Goal: Task Accomplishment & Management: Complete application form

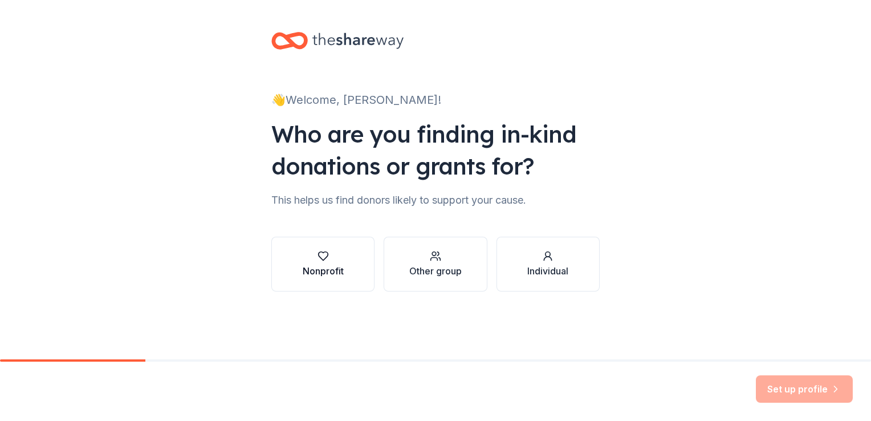
click at [319, 261] on icon "button" at bounding box center [323, 255] width 11 height 11
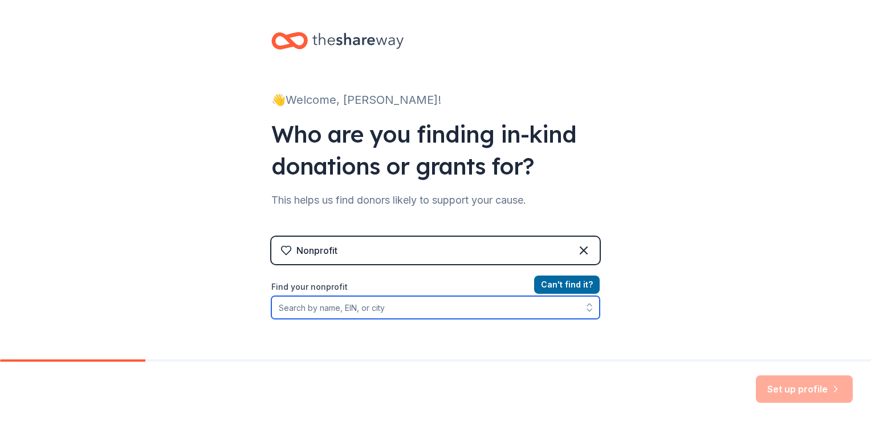
click at [367, 309] on input "Find your nonprofit" at bounding box center [435, 307] width 328 height 23
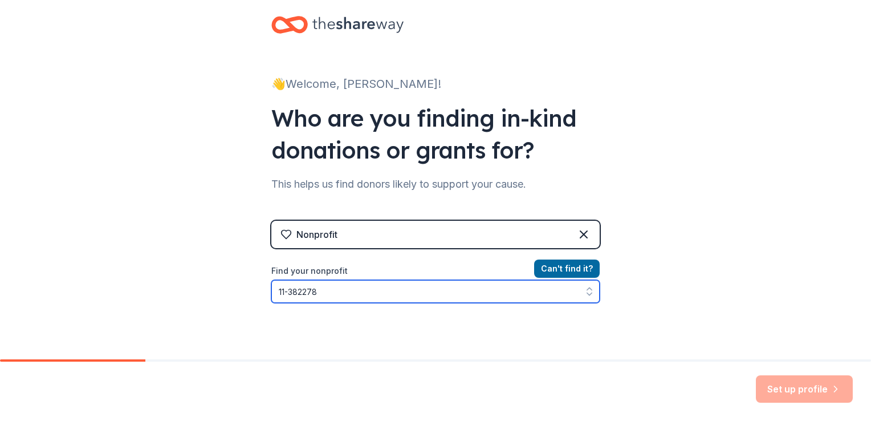
type input "[US_EMPLOYER_IDENTIFICATION_NUMBER]"
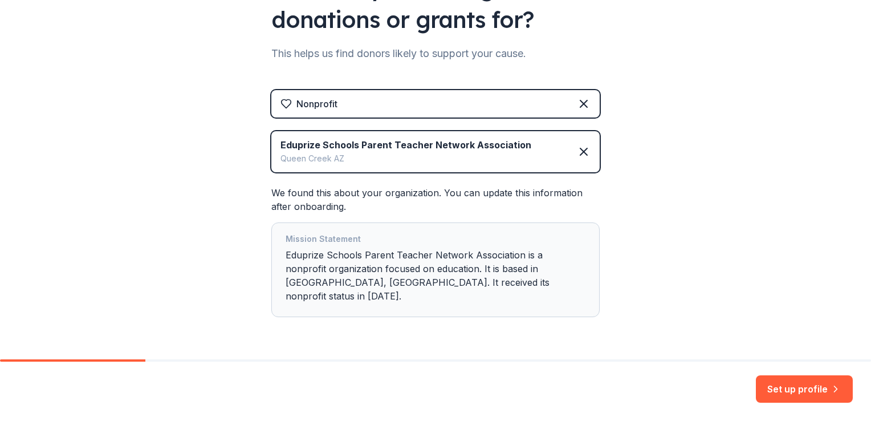
scroll to position [168, 0]
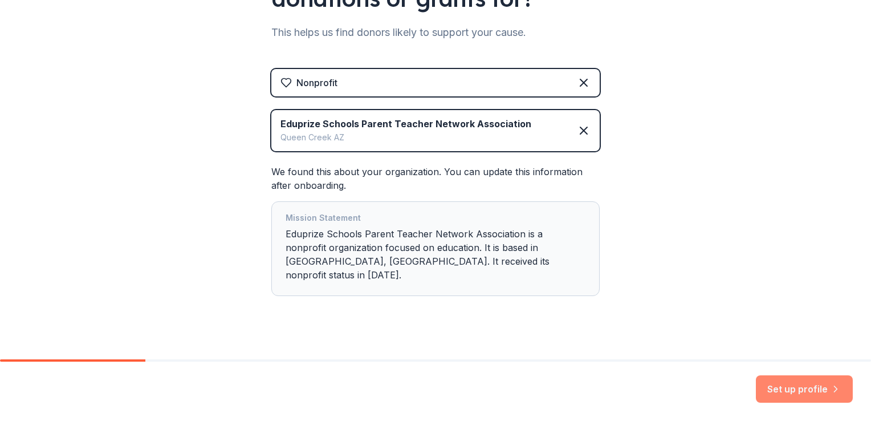
click at [806, 388] on button "Set up profile" at bounding box center [804, 388] width 97 height 27
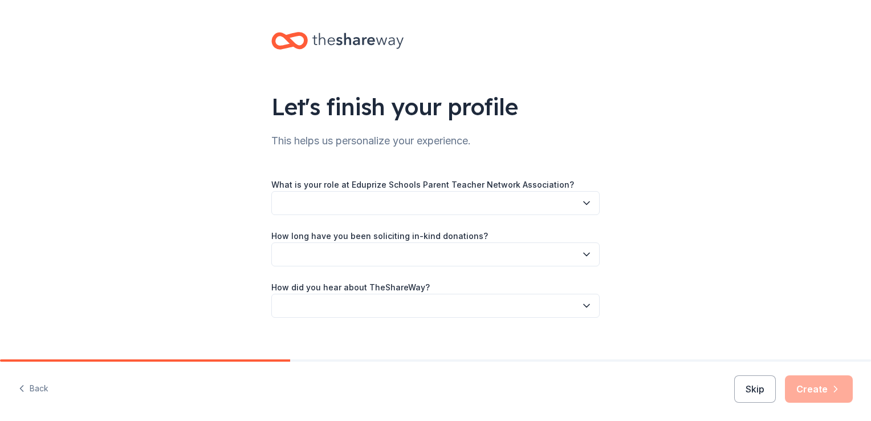
click at [422, 205] on button "button" at bounding box center [435, 203] width 328 height 24
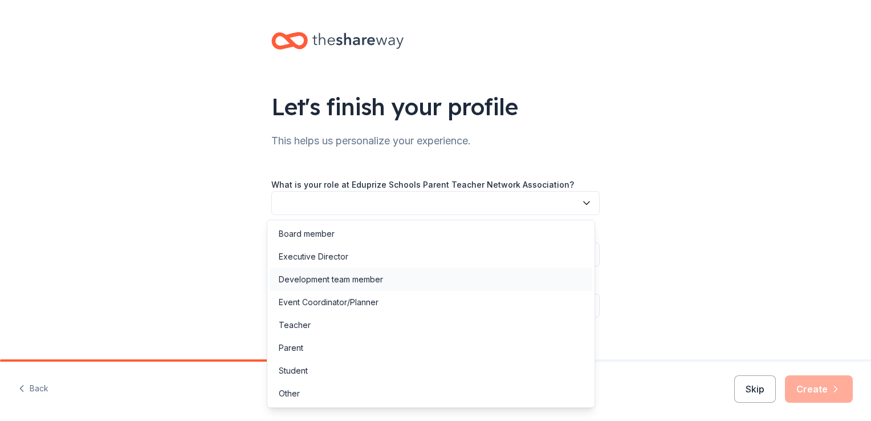
click at [332, 283] on div "Development team member" at bounding box center [331, 280] width 104 height 14
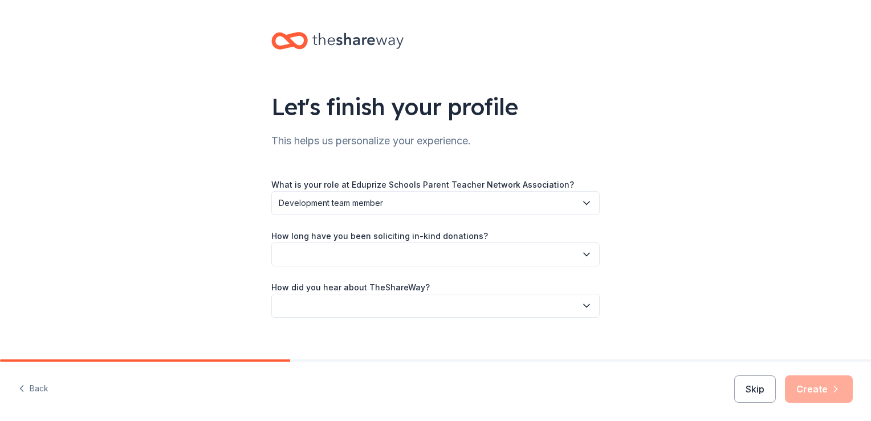
click at [342, 205] on span "Development team member" at bounding box center [428, 203] width 298 height 14
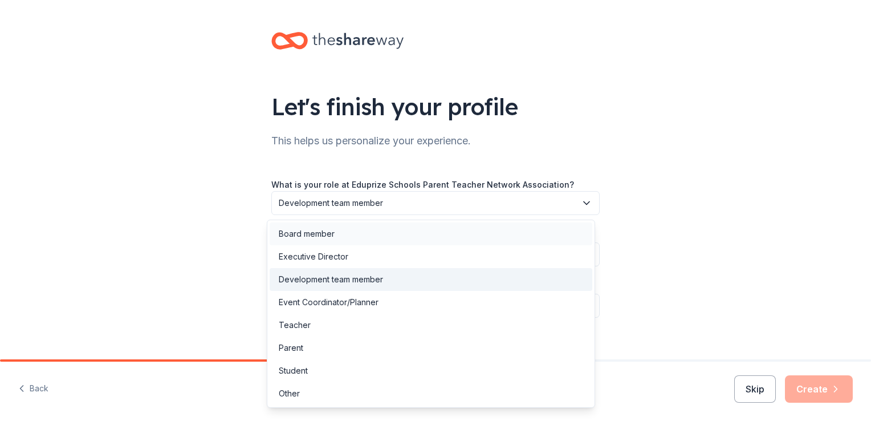
click at [321, 236] on div "Board member" at bounding box center [307, 234] width 56 height 14
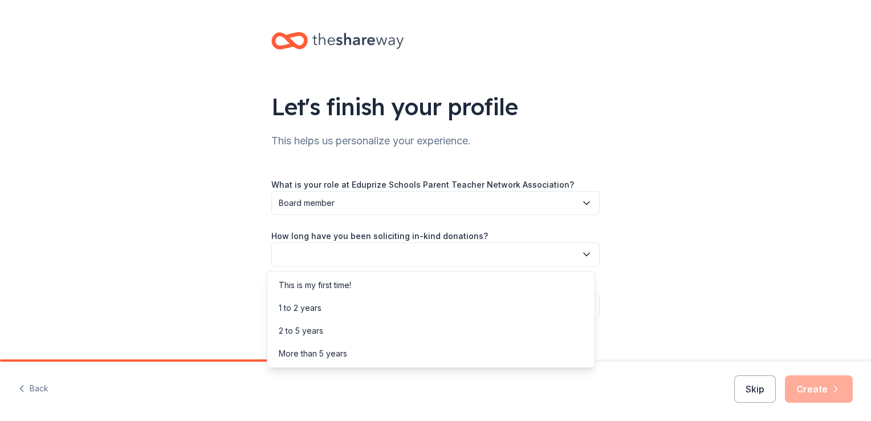
click at [315, 252] on button "button" at bounding box center [435, 254] width 328 height 24
click at [318, 294] on div "This is my first time!" at bounding box center [431, 285] width 323 height 23
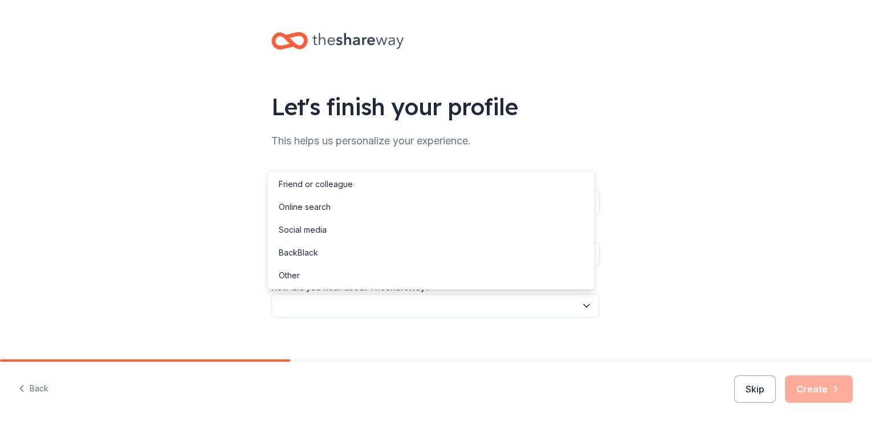
click at [319, 302] on button "button" at bounding box center [435, 306] width 328 height 24
click at [324, 207] on div "Online search" at bounding box center [305, 207] width 52 height 14
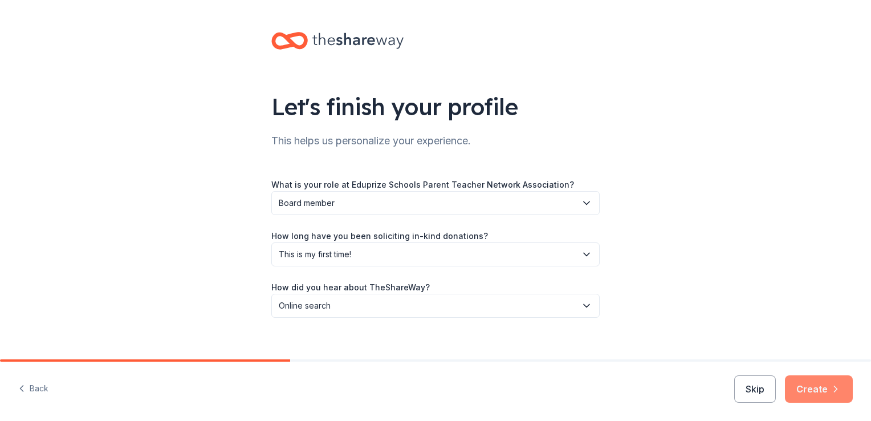
click at [803, 391] on button "Create" at bounding box center [819, 388] width 68 height 27
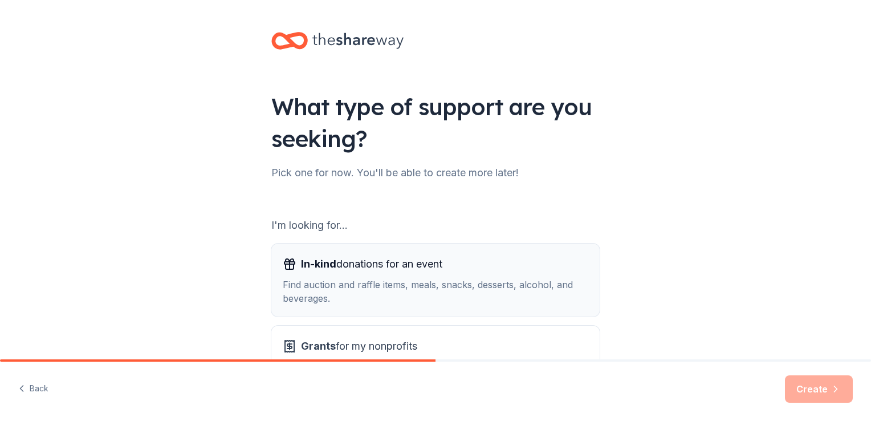
click at [407, 289] on div "Find auction and raffle items, meals, snacks, desserts, alcohol, and beverages." at bounding box center [436, 291] width 306 height 27
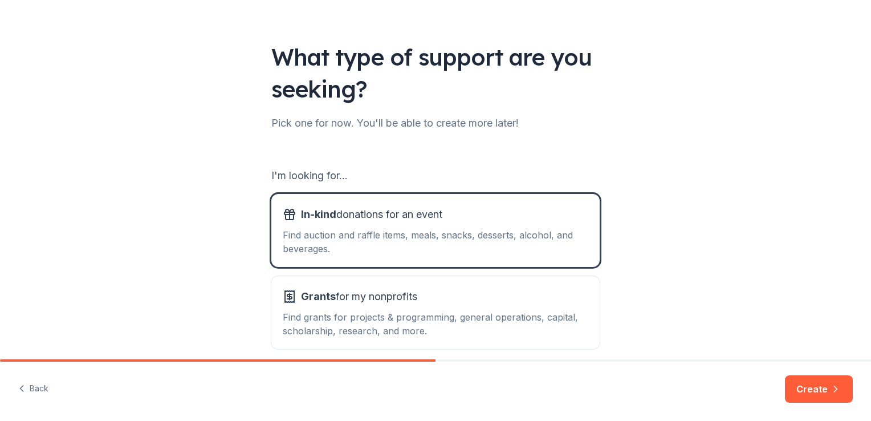
scroll to position [62, 0]
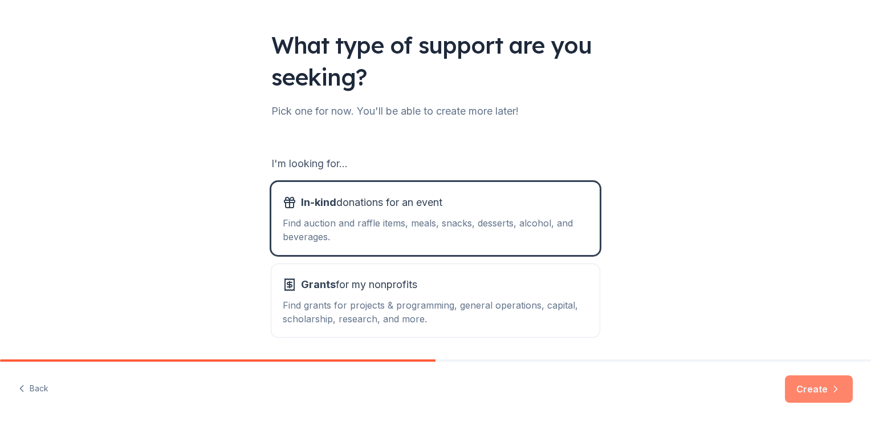
click at [818, 388] on button "Create" at bounding box center [819, 388] width 68 height 27
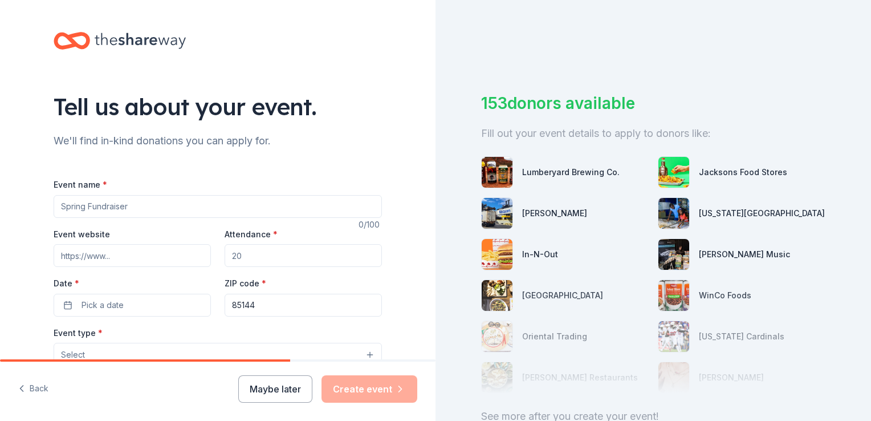
drag, startPoint x: 131, startPoint y: 204, endPoint x: 2, endPoint y: 184, distance: 131.1
click at [2, 184] on div "Tell us about your event. We'll find in-kind donations you can apply for. Event…" at bounding box center [218, 379] width 436 height 759
drag, startPoint x: 128, startPoint y: 208, endPoint x: 55, endPoint y: 207, distance: 73.0
click at [55, 207] on input "Event name *" at bounding box center [218, 206] width 328 height 23
type input "Adult Prom"
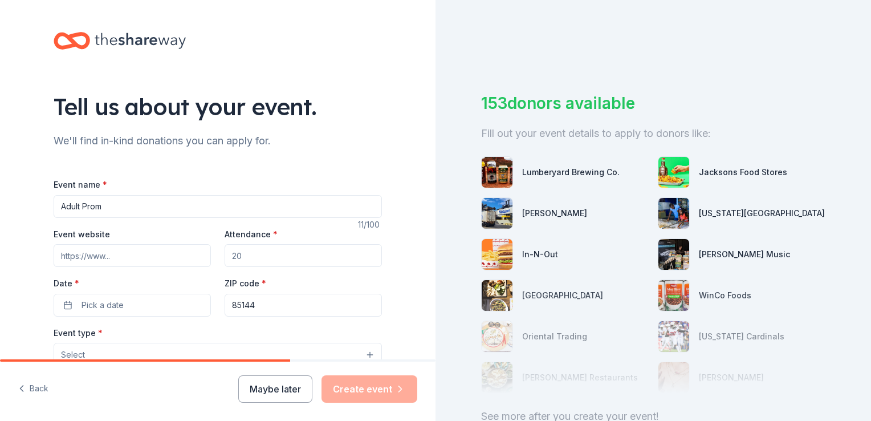
drag, startPoint x: 244, startPoint y: 253, endPoint x: 220, endPoint y: 254, distance: 24.0
click at [225, 254] on input "Attendance *" at bounding box center [303, 255] width 157 height 23
type input "1000"
click at [116, 302] on span "Pick a date" at bounding box center [103, 305] width 42 height 14
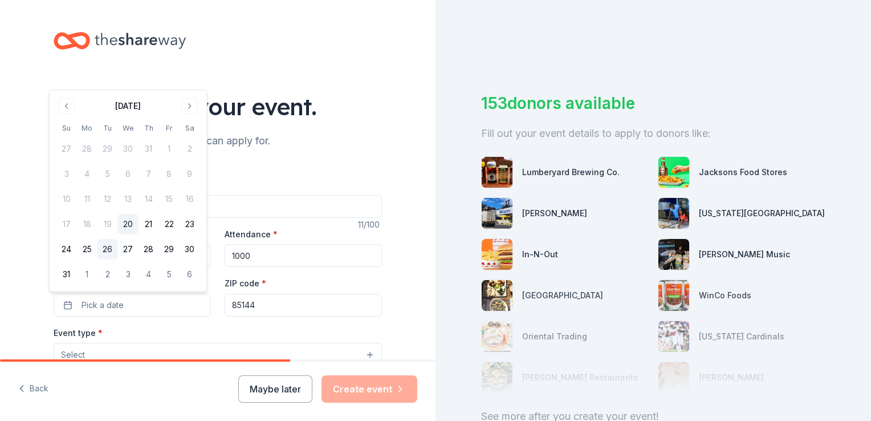
click at [103, 251] on button "26" at bounding box center [108, 249] width 21 height 21
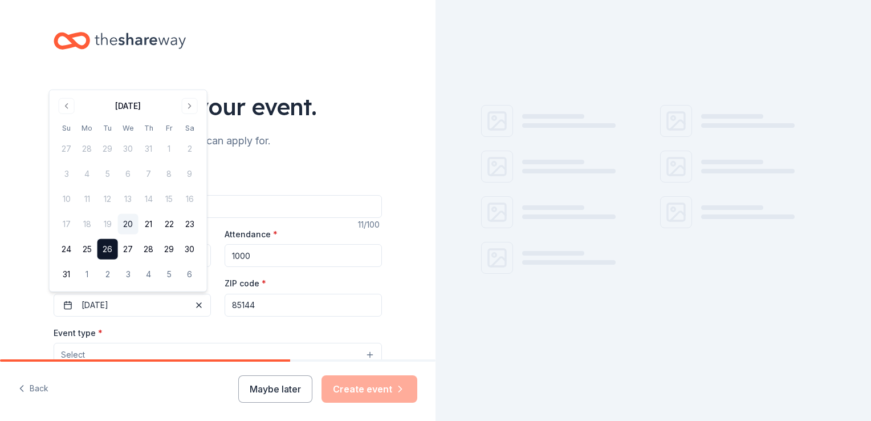
click at [401, 270] on div "Tell us about your event. We'll find in-kind donations you can apply for. Event…" at bounding box center [218, 379] width 436 height 759
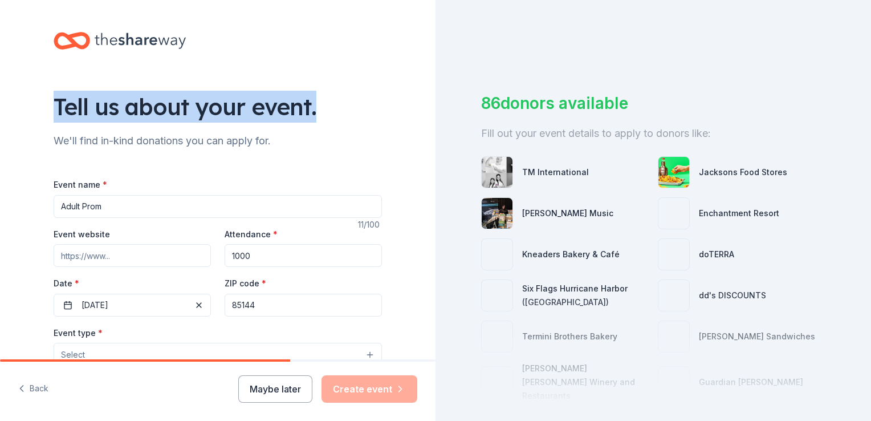
drag, startPoint x: 426, startPoint y: 48, endPoint x: 424, endPoint y: 82, distance: 33.7
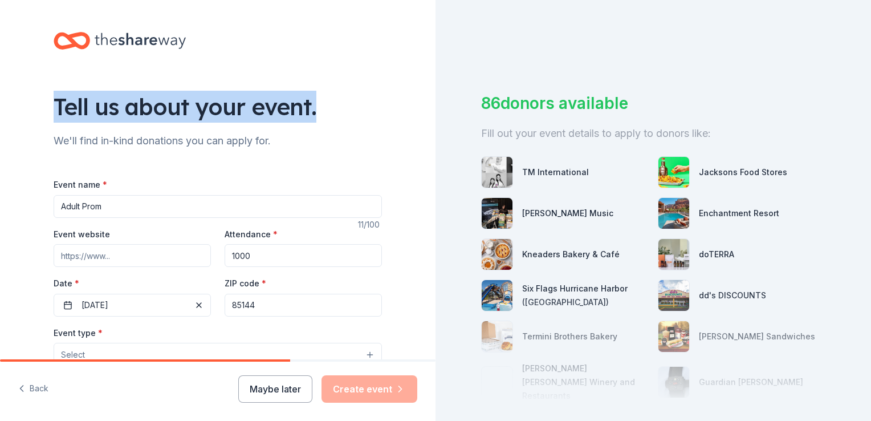
click at [424, 82] on div "Tell us about your event. We'll find in-kind donations you can apply for. Event…" at bounding box center [218, 379] width 436 height 759
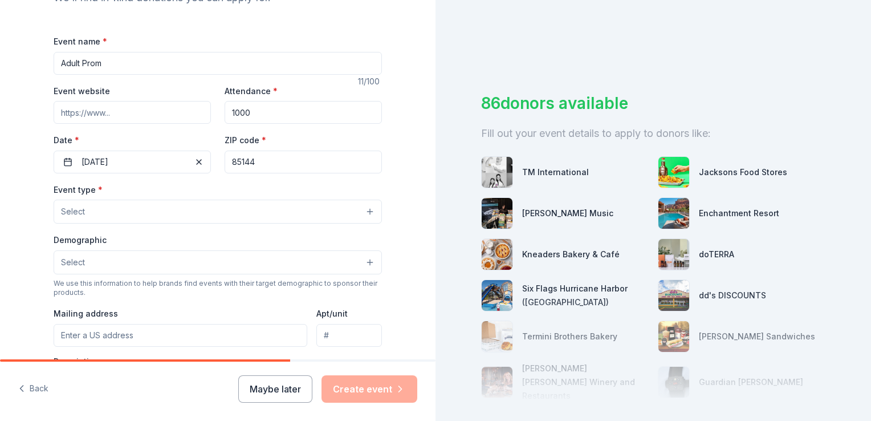
scroll to position [155, 0]
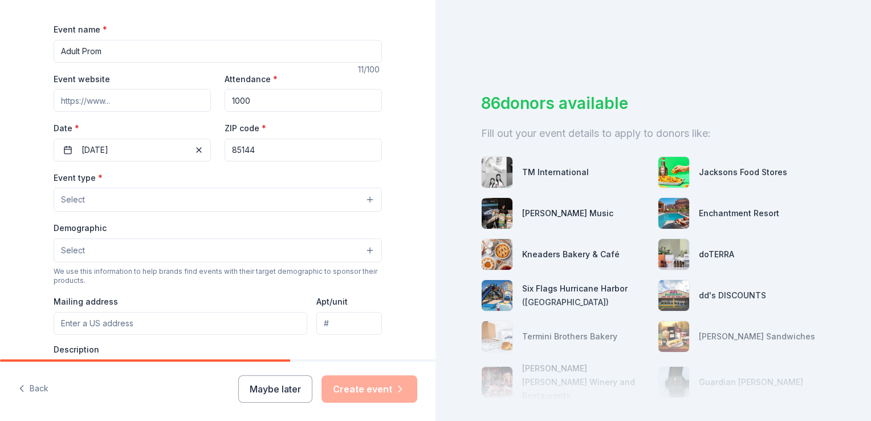
click at [243, 197] on button "Select" at bounding box center [218, 200] width 328 height 24
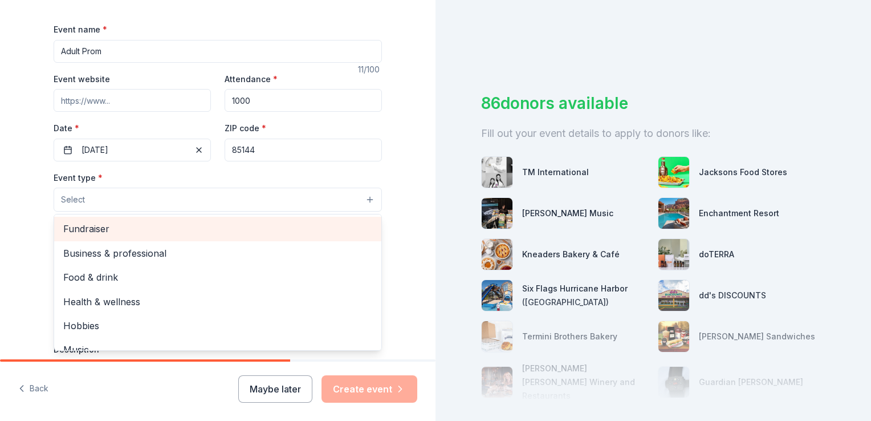
click at [130, 231] on span "Fundraiser" at bounding box center [217, 228] width 309 height 15
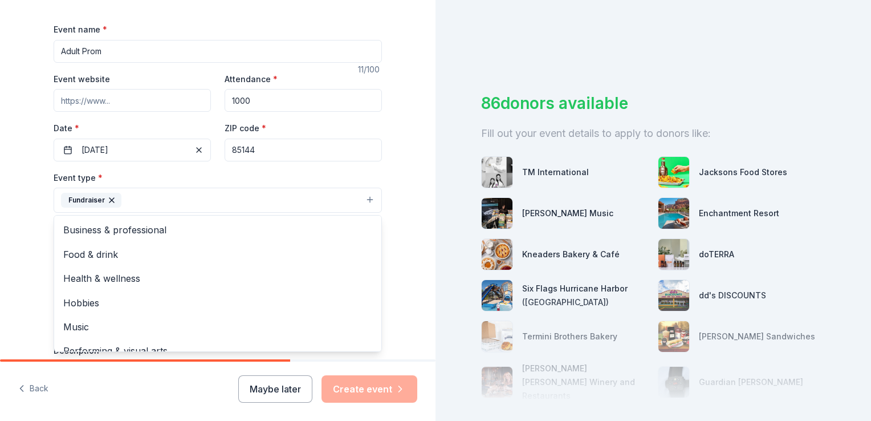
click at [395, 245] on div "Tell us about your event. We'll find in-kind donations you can apply for. Event…" at bounding box center [217, 225] width 365 height 760
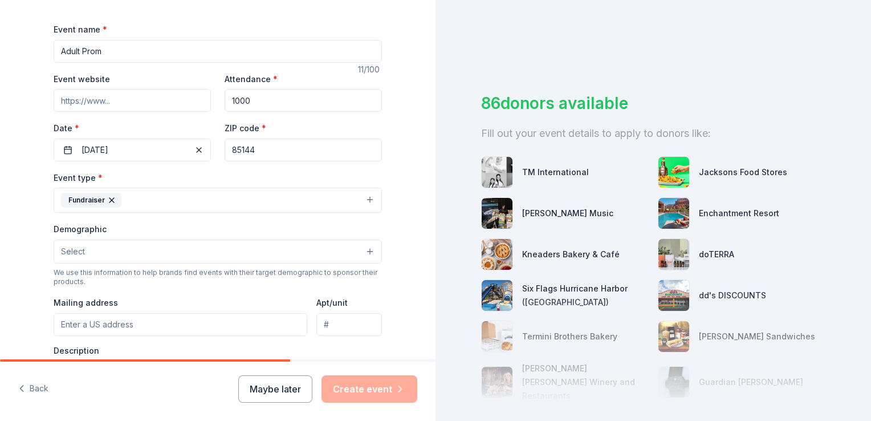
click at [353, 248] on button "Select" at bounding box center [218, 252] width 328 height 24
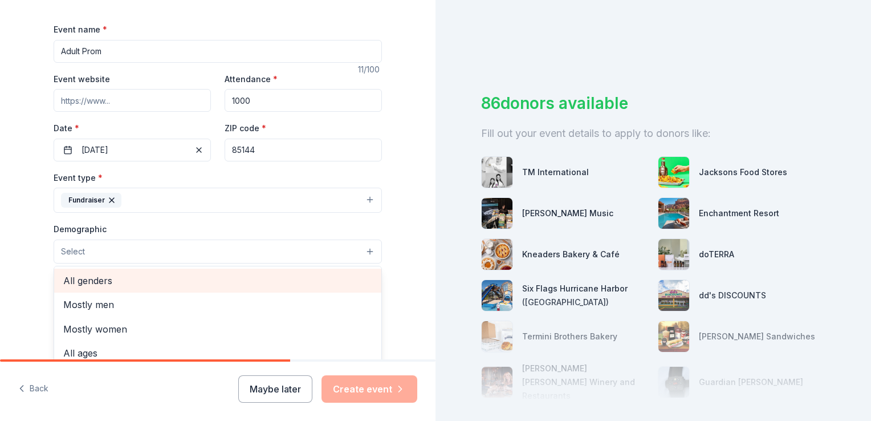
click at [142, 282] on span "All genders" at bounding box center [217, 280] width 309 height 15
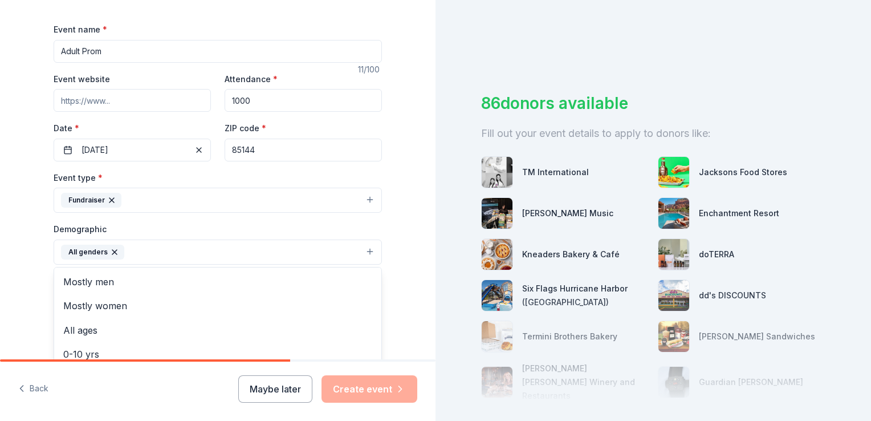
click at [405, 220] on div "Tell us about your event. We'll find in-kind donations you can apply for. Event…" at bounding box center [218, 225] width 436 height 761
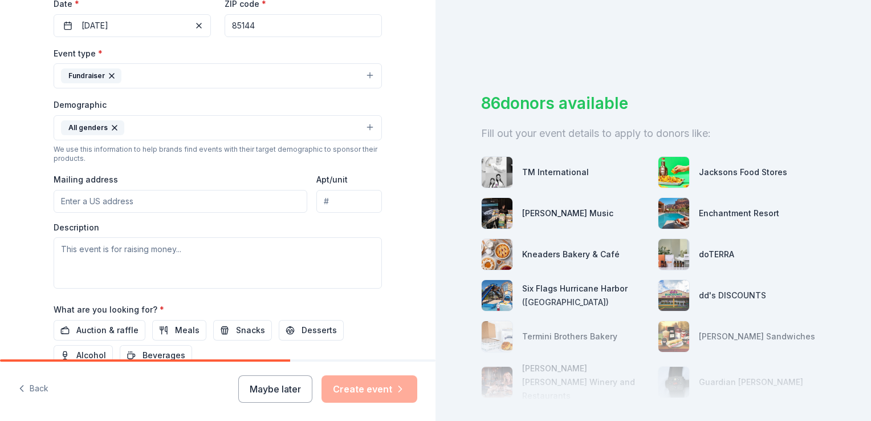
scroll to position [296, 0]
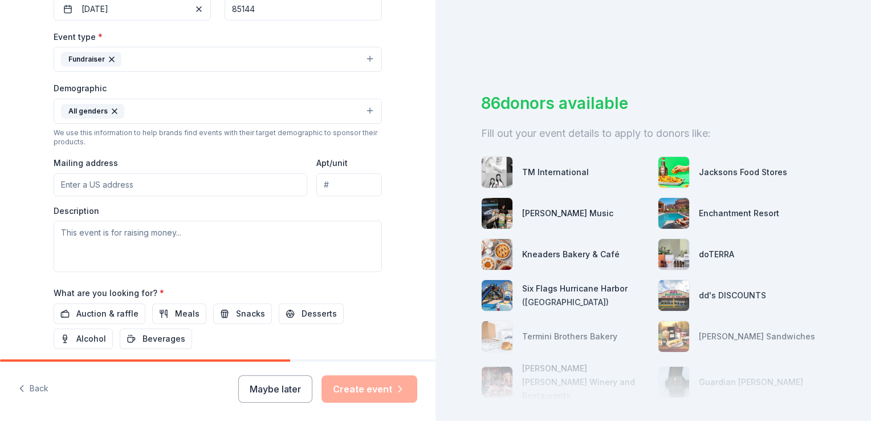
click at [79, 180] on input "Mailing address" at bounding box center [181, 184] width 254 height 23
type input "[STREET_ADDRESS][PERSON_NAME]"
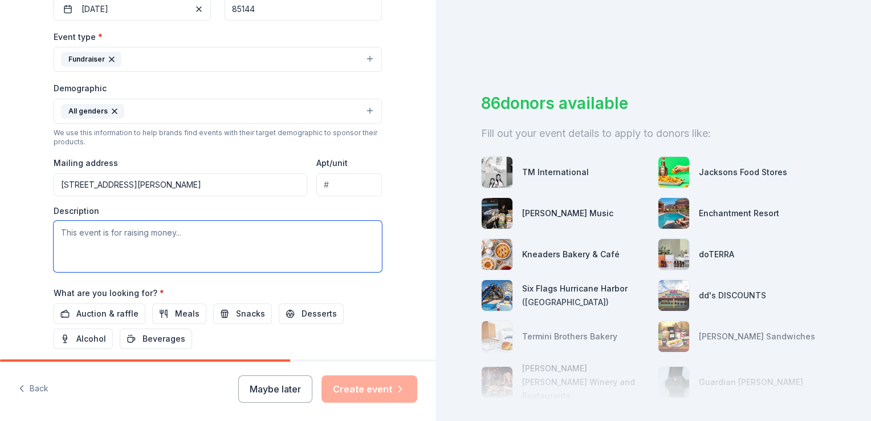
click at [91, 240] on textarea at bounding box center [218, 246] width 328 height 51
type textarea "O"
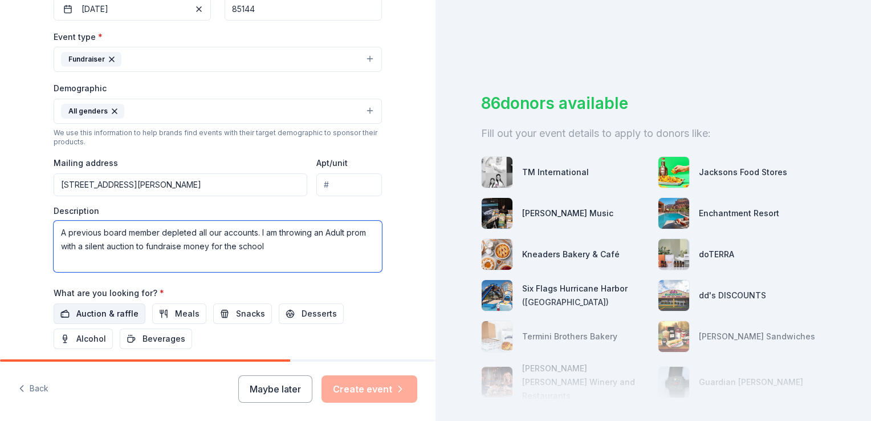
type textarea "A previous board member depleted all our accounts. I am throwing an Adult prom …"
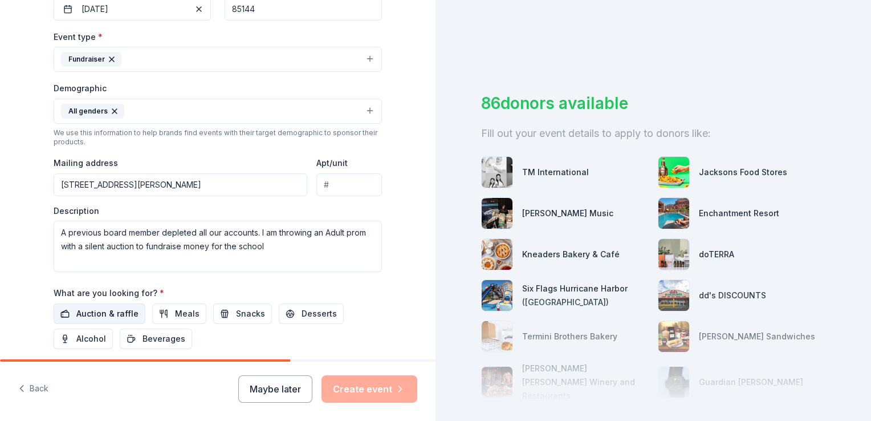
click at [111, 315] on span "Auction & raffle" at bounding box center [107, 314] width 62 height 14
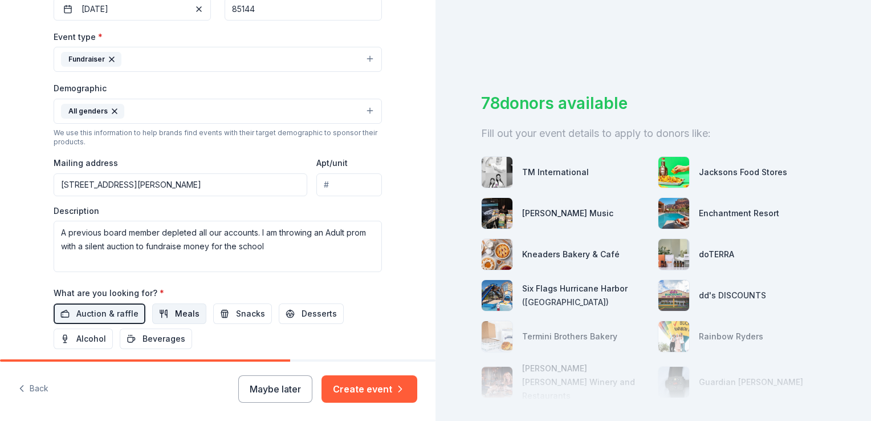
click at [160, 314] on button "Meals" at bounding box center [179, 313] width 54 height 21
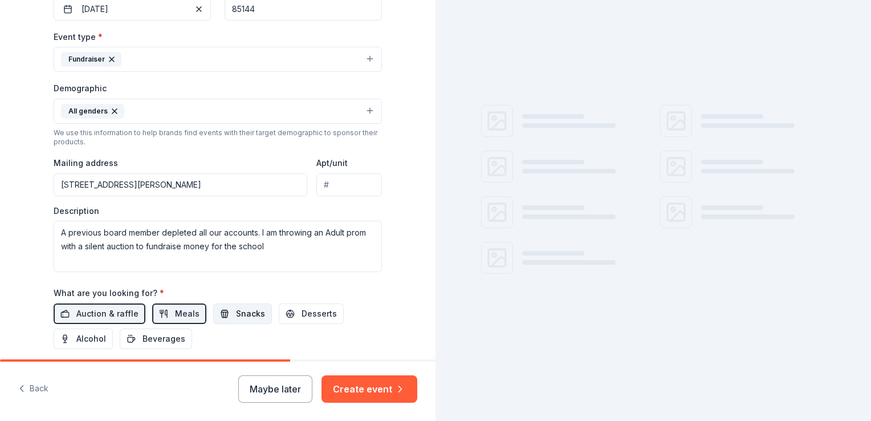
click at [220, 316] on button "Snacks" at bounding box center [242, 313] width 59 height 21
click at [281, 318] on button "Desserts" at bounding box center [311, 313] width 65 height 21
click at [153, 341] on span "Beverages" at bounding box center [164, 339] width 43 height 14
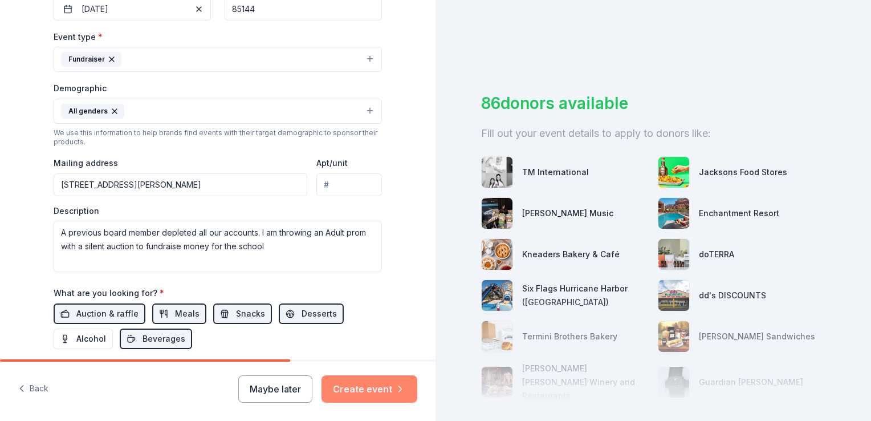
click at [375, 389] on button "Create event" at bounding box center [370, 388] width 96 height 27
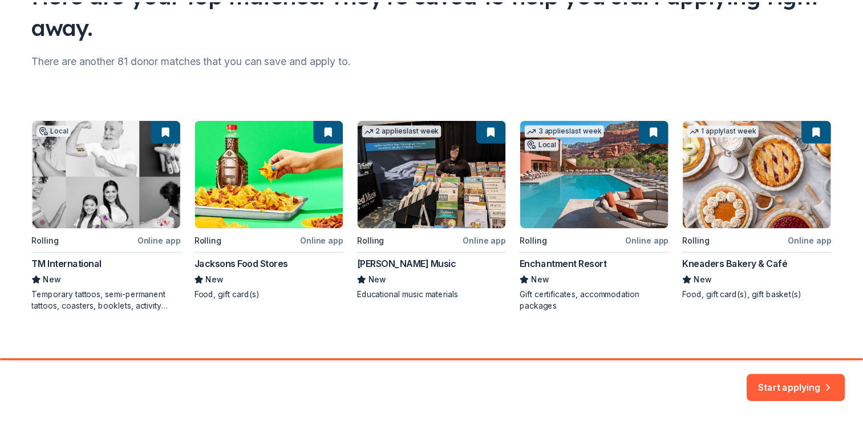
scroll to position [120, 0]
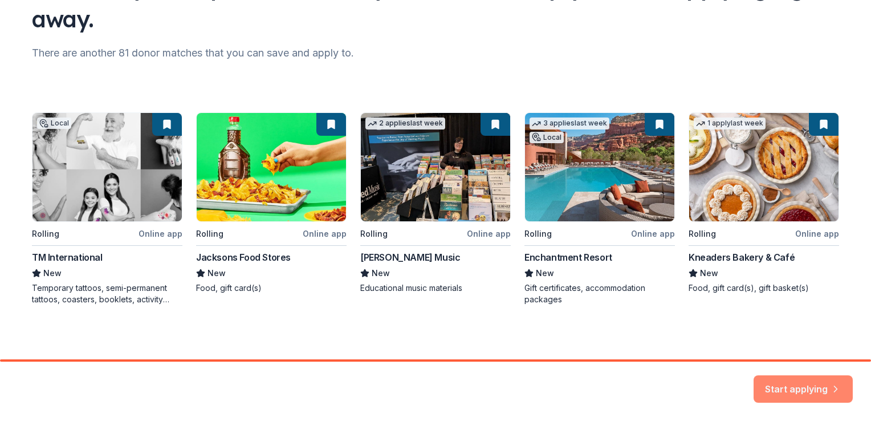
click at [796, 380] on button "Start applying" at bounding box center [803, 381] width 99 height 27
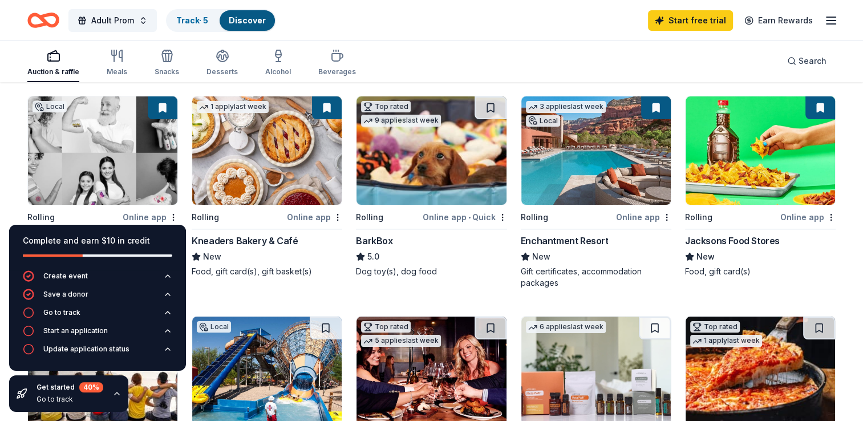
scroll to position [109, 0]
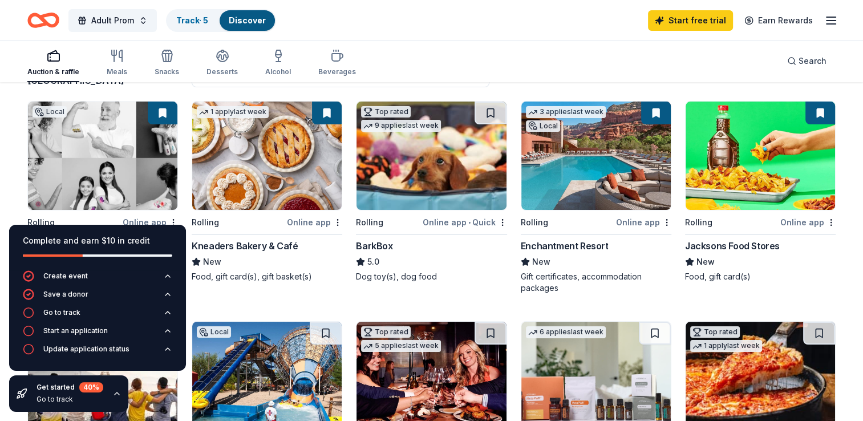
click at [645, 54] on div "Auction & raffle Meals Snacks Desserts Alcohol Beverages Search" at bounding box center [431, 61] width 808 height 42
click at [312, 222] on div "Online app" at bounding box center [314, 222] width 55 height 14
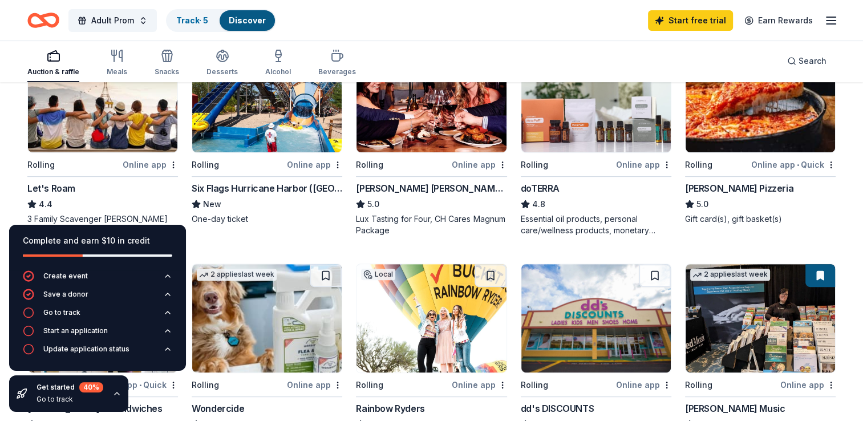
scroll to position [388, 0]
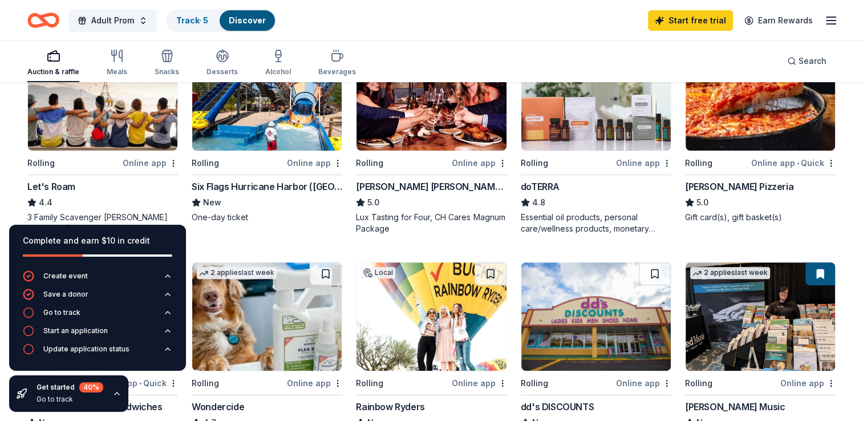
click at [482, 161] on div "Online app" at bounding box center [479, 163] width 55 height 14
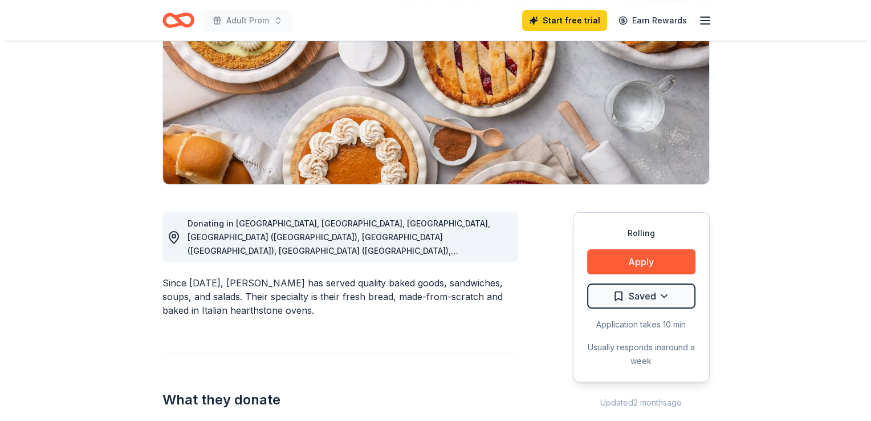
scroll to position [213, 0]
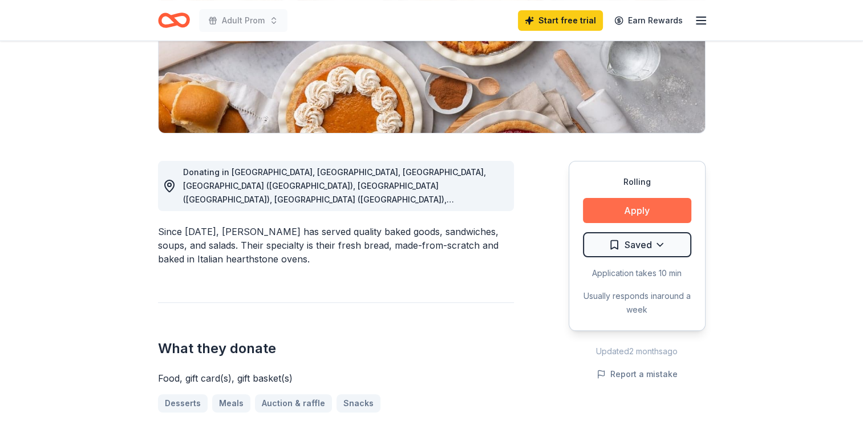
click at [655, 208] on button "Apply" at bounding box center [637, 210] width 108 height 25
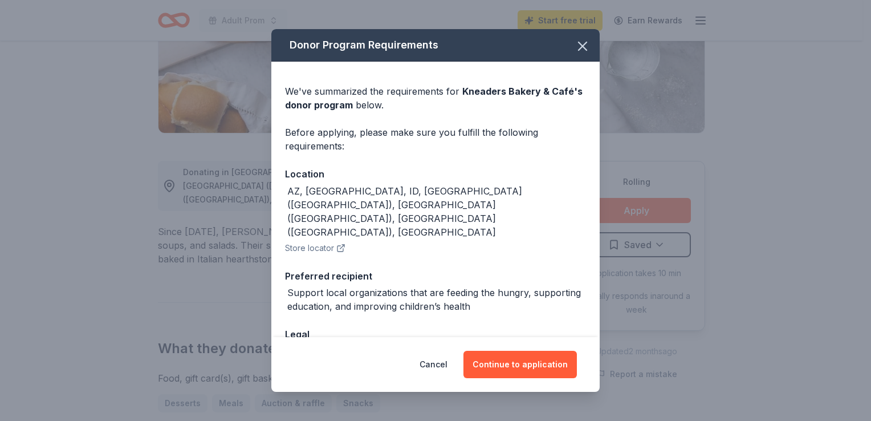
scroll to position [40, 0]
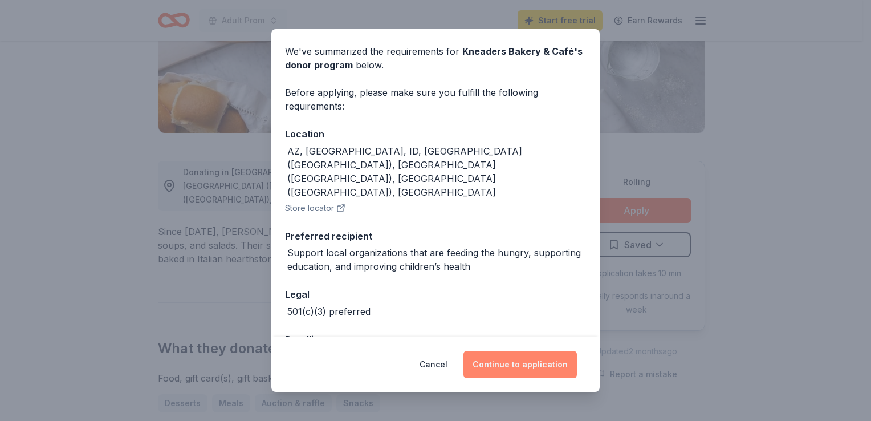
click at [506, 360] on button "Continue to application" at bounding box center [520, 364] width 113 height 27
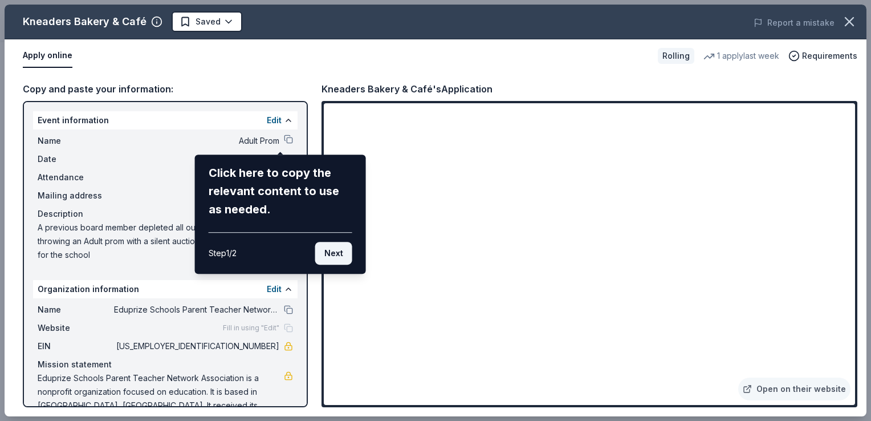
click at [335, 250] on button "Next" at bounding box center [333, 253] width 37 height 23
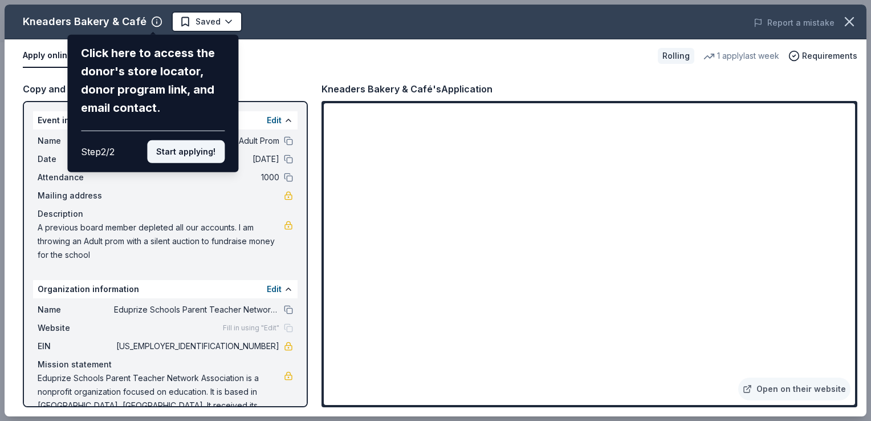
click at [203, 143] on button "Start applying!" at bounding box center [186, 151] width 78 height 23
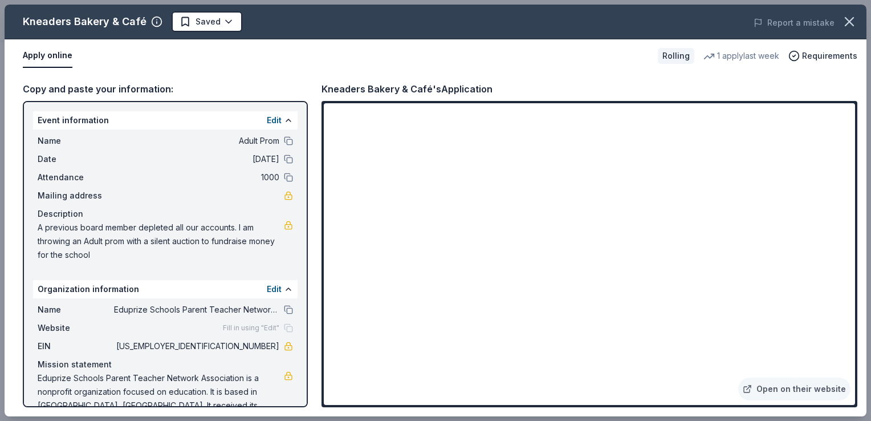
scroll to position [19, 0]
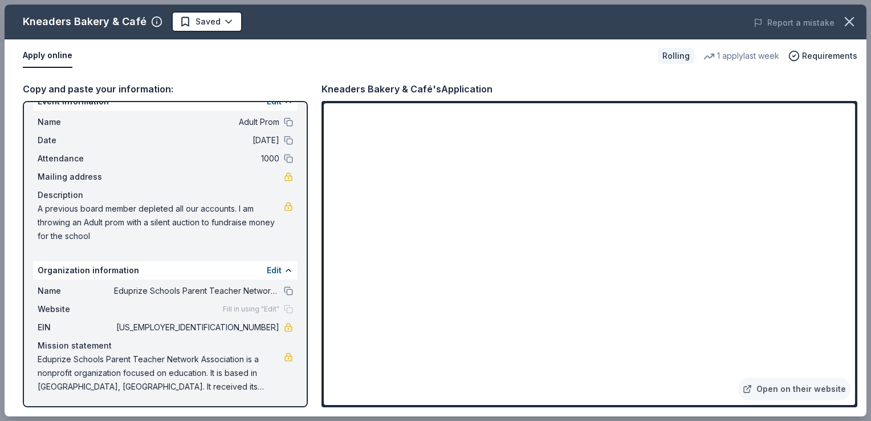
drag, startPoint x: 868, startPoint y: 81, endPoint x: 868, endPoint y: 229, distance: 148.3
click at [862, 229] on div "Kneaders Bakery & Café Saved Report a mistake Apply online Rolling 1 apply last…" at bounding box center [435, 210] width 871 height 421
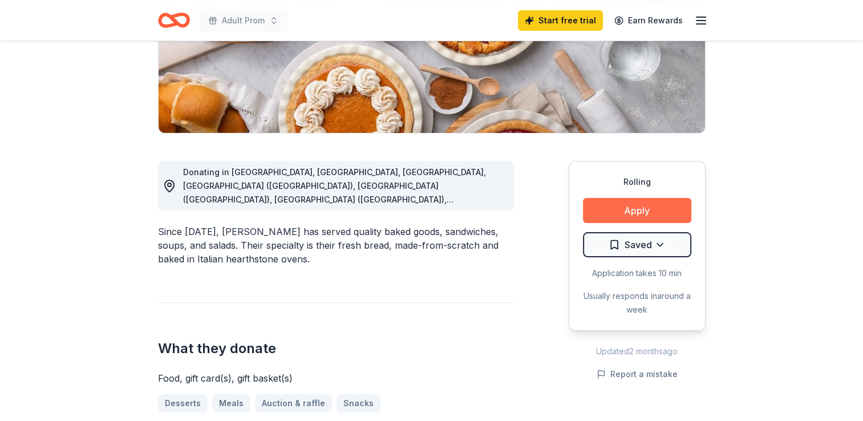
click at [634, 217] on button "Apply" at bounding box center [637, 210] width 108 height 25
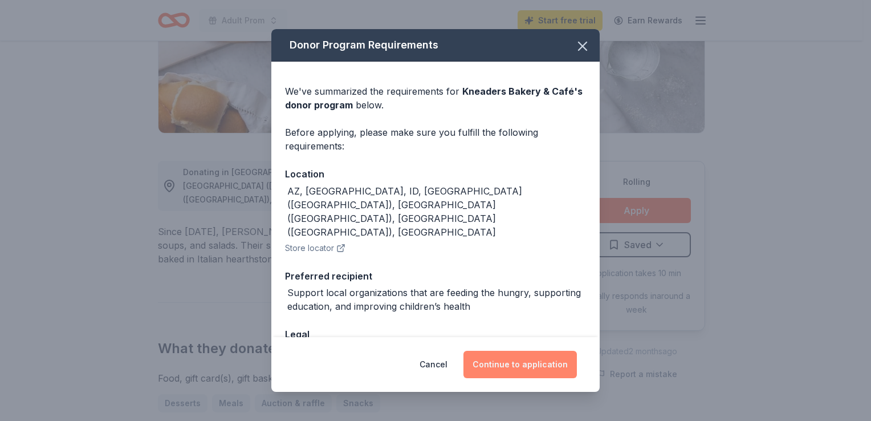
click at [506, 364] on button "Continue to application" at bounding box center [520, 364] width 113 height 27
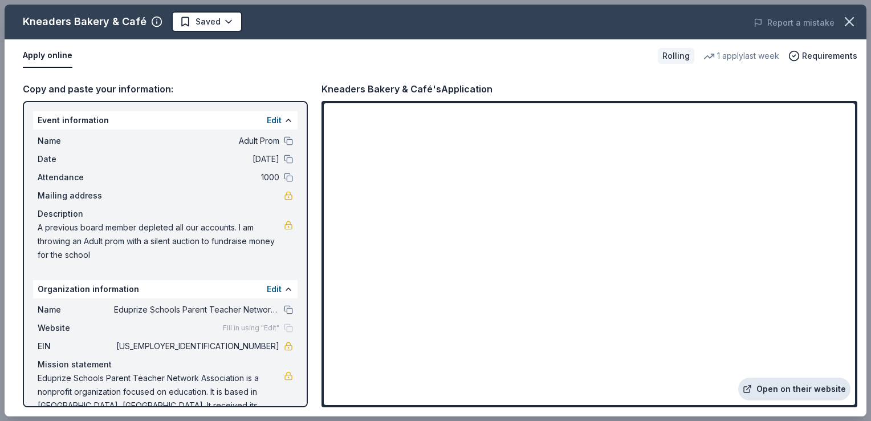
click at [774, 387] on link "Open on their website" at bounding box center [794, 389] width 112 height 23
click at [816, 60] on span "Requirements" at bounding box center [829, 56] width 55 height 14
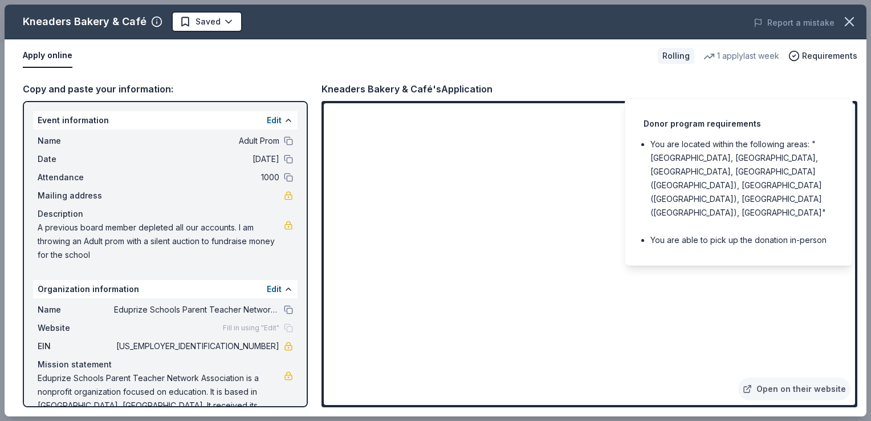
click at [604, 53] on div "Apply online" at bounding box center [336, 56] width 626 height 24
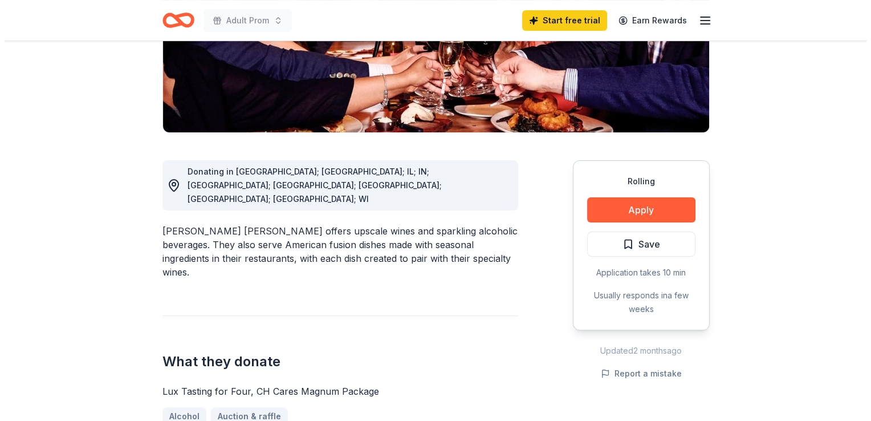
scroll to position [248, 0]
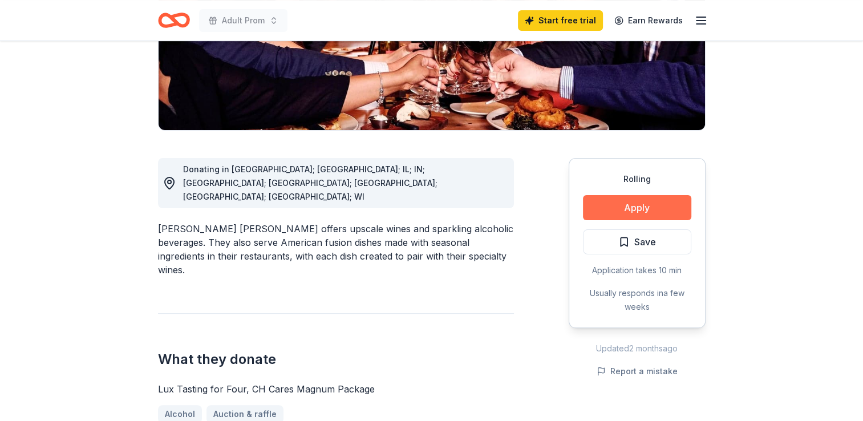
click at [602, 195] on button "Apply" at bounding box center [637, 207] width 108 height 25
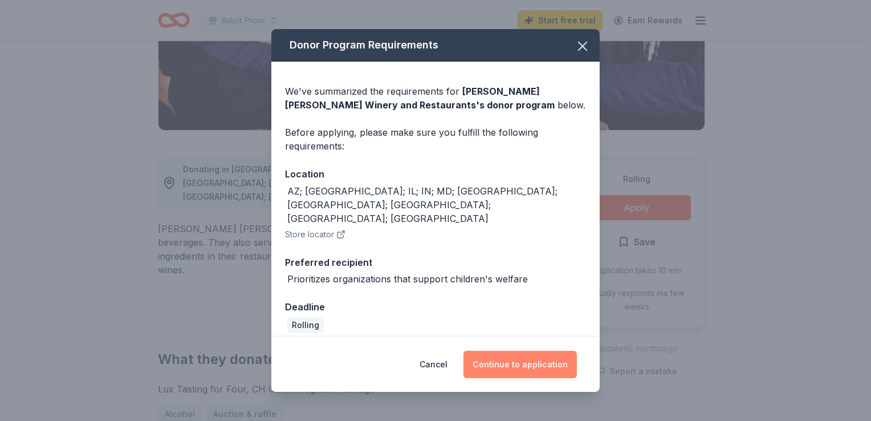
click at [496, 354] on button "Continue to application" at bounding box center [520, 364] width 113 height 27
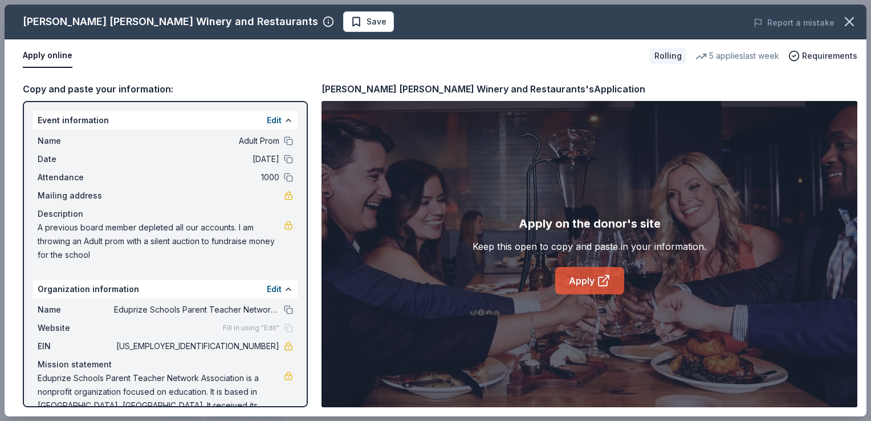
click at [588, 284] on link "Apply" at bounding box center [589, 280] width 69 height 27
